Goal: Browse casually

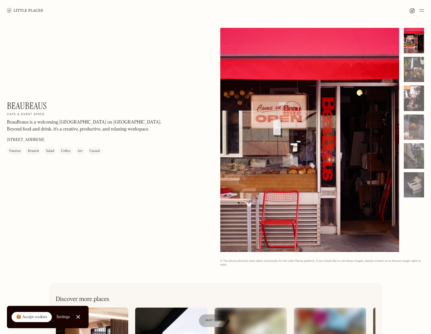
click at [415, 44] on div at bounding box center [414, 40] width 20 height 25
click at [417, 70] on div at bounding box center [414, 69] width 20 height 25
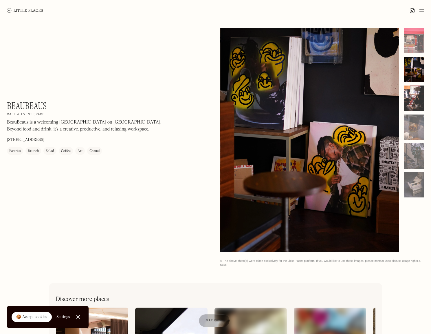
click at [412, 99] on div at bounding box center [414, 97] width 20 height 25
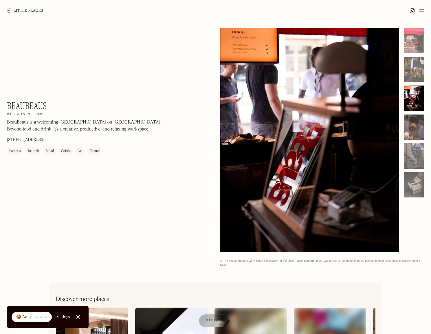
click at [412, 124] on div at bounding box center [414, 126] width 20 height 25
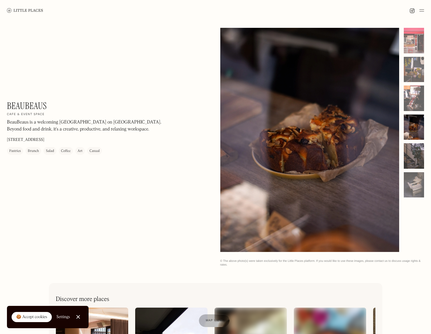
click at [408, 152] on div at bounding box center [414, 155] width 20 height 25
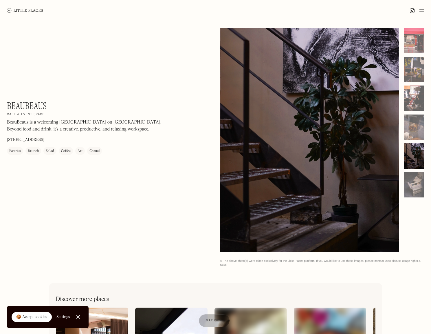
click at [23, 13] on link at bounding box center [25, 10] width 36 height 21
